Goal: Navigation & Orientation: Find specific page/section

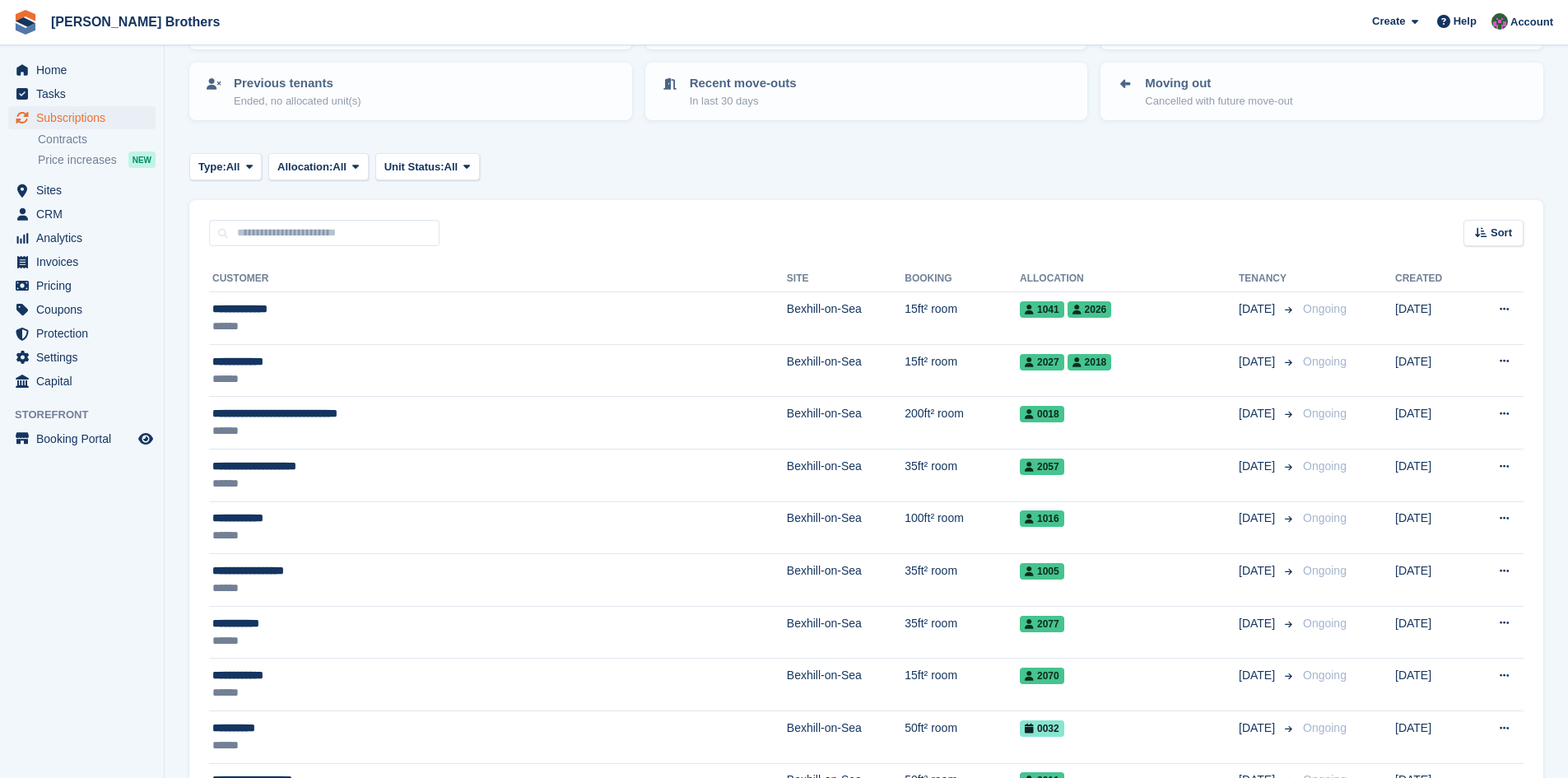
scroll to position [165, 0]
click at [48, 73] on span "Home" at bounding box center [85, 70] width 99 height 23
